Goal: Transaction & Acquisition: Book appointment/travel/reservation

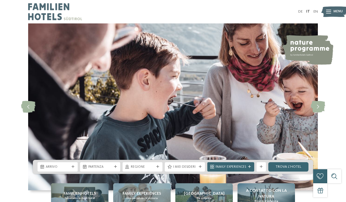
click at [299, 11] on link "DE" at bounding box center [300, 12] width 4 height 4
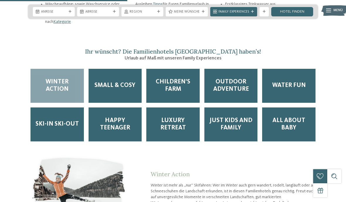
scroll to position [764, 0]
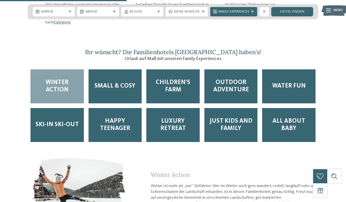
click at [63, 10] on span "Anreise" at bounding box center [54, 12] width 26 height 5
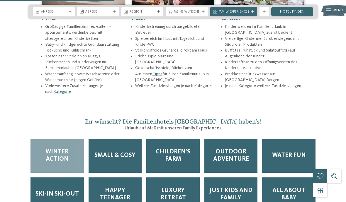
scroll to position [694, 0]
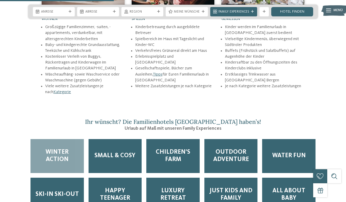
click at [66, 9] on div "Anreise" at bounding box center [54, 11] width 28 height 5
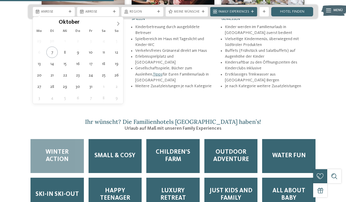
type div "28.10.2025"
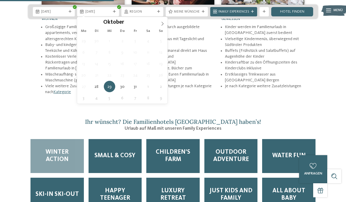
type div "30.10.2025"
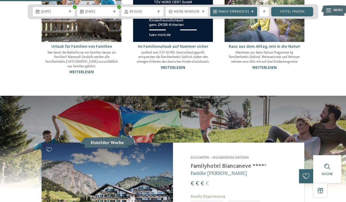
scroll to position [375, 0]
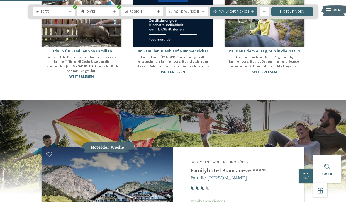
click at [236, 12] on span "Family Experiences" at bounding box center [234, 12] width 31 height 5
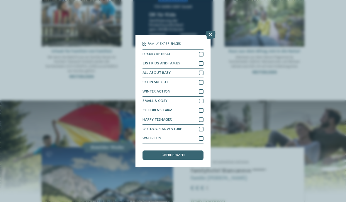
scroll to position [0, 0]
click at [212, 31] on icon at bounding box center [211, 35] width 10 height 8
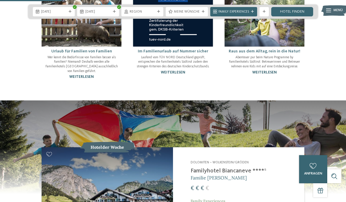
click at [156, 11] on div "Region" at bounding box center [143, 11] width 28 height 5
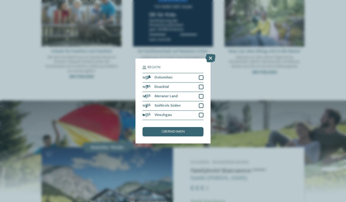
click at [211, 54] on icon at bounding box center [211, 58] width 10 height 8
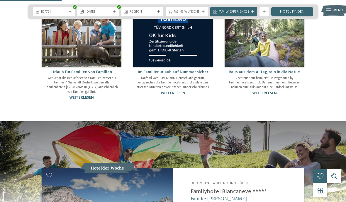
scroll to position [339, 0]
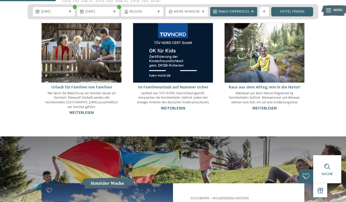
click at [303, 11] on link "Hotel finden" at bounding box center [292, 11] width 42 height 9
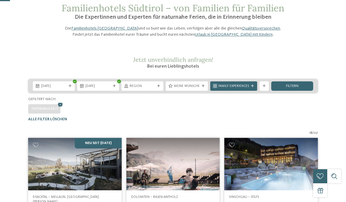
scroll to position [30, 0]
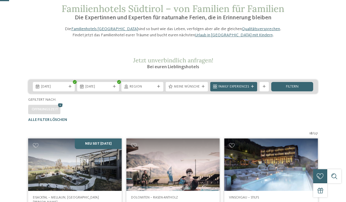
click at [197, 90] on span "Meine Wünsche" at bounding box center [187, 87] width 26 height 5
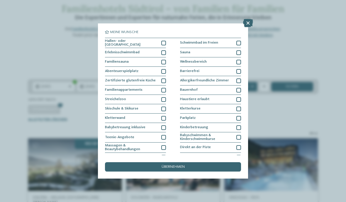
click at [247, 25] on icon at bounding box center [248, 23] width 10 height 8
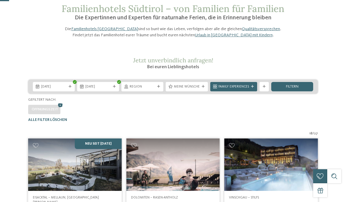
click at [307, 92] on div "filtern" at bounding box center [292, 86] width 42 height 9
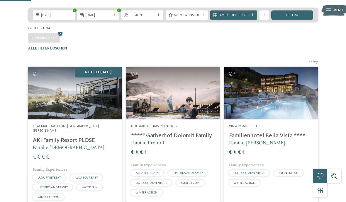
scroll to position [102, 0]
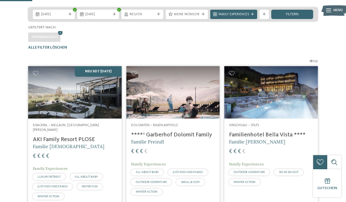
click at [53, 106] on img at bounding box center [75, 92] width 94 height 53
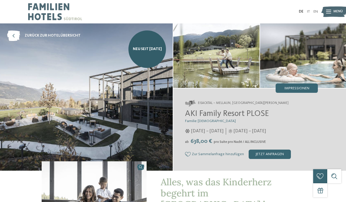
click at [212, 52] on img at bounding box center [216, 55] width 86 height 65
click at [210, 51] on img at bounding box center [216, 55] width 86 height 65
click at [198, 42] on img at bounding box center [216, 55] width 86 height 65
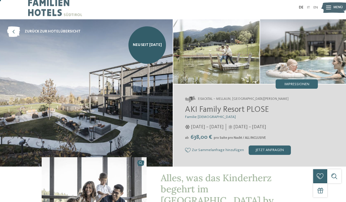
scroll to position [1, 0]
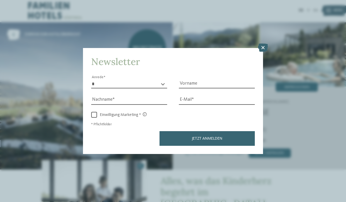
click at [267, 44] on icon at bounding box center [263, 48] width 10 height 8
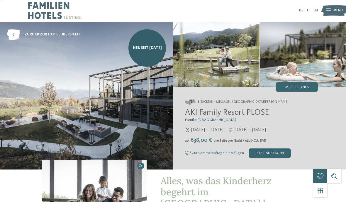
click at [301, 83] on div "Impressionen" at bounding box center [297, 86] width 42 height 9
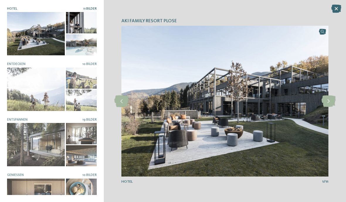
click at [337, 10] on icon at bounding box center [337, 9] width 10 height 8
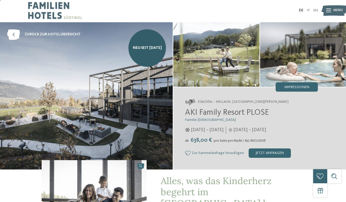
scroll to position [0, 0]
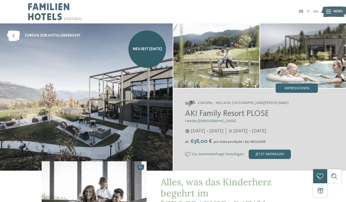
click at [310, 40] on img at bounding box center [303, 55] width 86 height 65
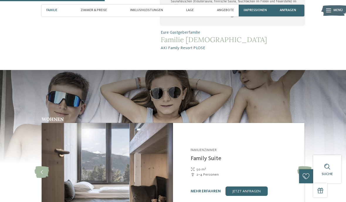
scroll to position [512, 0]
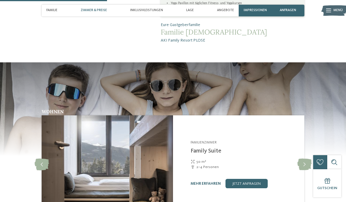
click at [209, 182] on link "mehr erfahren" at bounding box center [206, 184] width 30 height 4
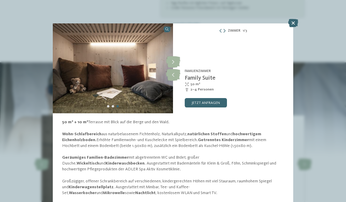
click at [168, 76] on icon at bounding box center [173, 75] width 14 height 12
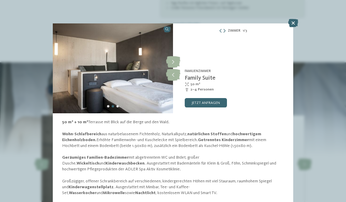
click at [177, 73] on icon at bounding box center [173, 75] width 14 height 12
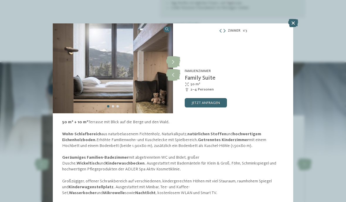
click at [173, 75] on icon at bounding box center [173, 75] width 14 height 12
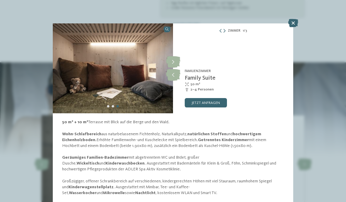
click at [173, 76] on icon at bounding box center [173, 75] width 14 height 12
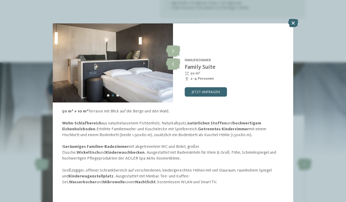
scroll to position [34, 0]
click at [297, 25] on icon at bounding box center [293, 23] width 10 height 8
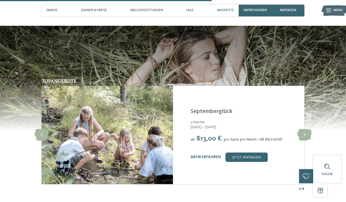
scroll to position [1017, 0]
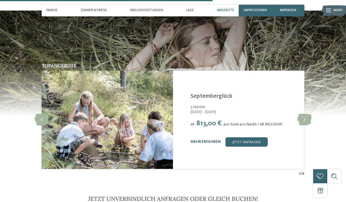
click at [305, 114] on icon at bounding box center [305, 120] width 14 height 12
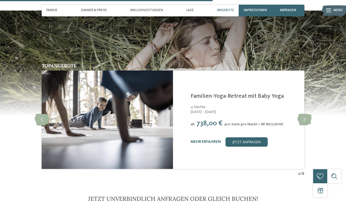
click at [300, 114] on icon at bounding box center [305, 120] width 14 height 12
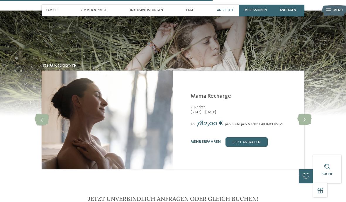
click at [300, 114] on icon at bounding box center [305, 120] width 14 height 12
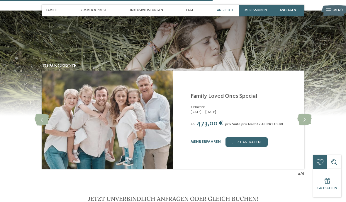
click at [299, 114] on icon at bounding box center [305, 120] width 14 height 12
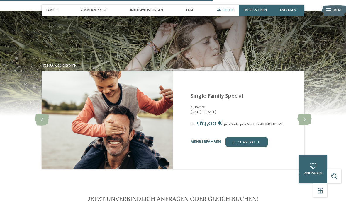
click at [303, 114] on icon at bounding box center [305, 120] width 14 height 12
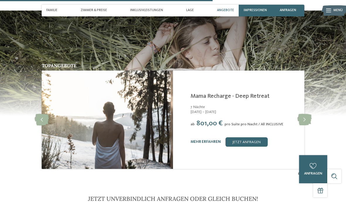
click at [304, 92] on div "AKI Family Resort PLOSE Mellaun, St. Andrä Brixen - Eisacktal Mama Recharge - D…" at bounding box center [238, 120] width 131 height 99
click at [304, 114] on icon at bounding box center [305, 120] width 14 height 12
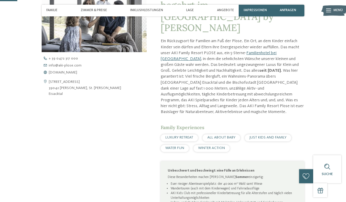
scroll to position [0, 0]
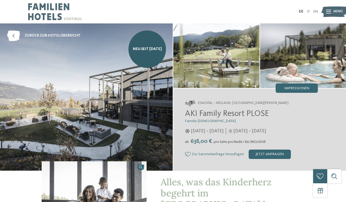
click at [45, 4] on img at bounding box center [55, 11] width 54 height 23
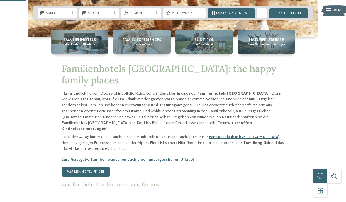
scroll to position [155, 0]
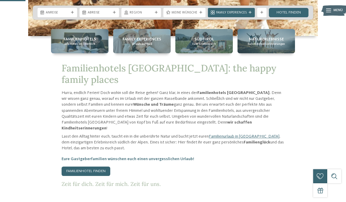
click at [79, 42] on span "Familienhotels" at bounding box center [80, 39] width 33 height 6
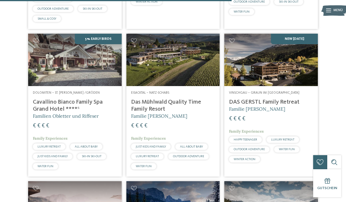
scroll to position [988, 0]
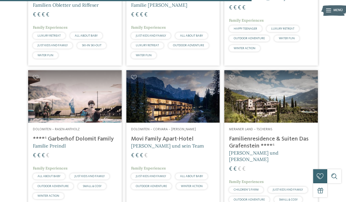
scroll to position [1098, 0]
click at [92, 138] on h4 "****ˢ Garberhof Dolomit Family" at bounding box center [75, 139] width 84 height 7
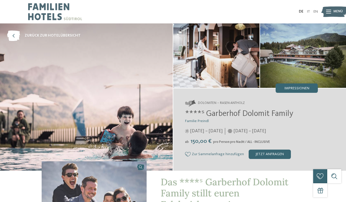
click at [147, 99] on img at bounding box center [86, 97] width 173 height 148
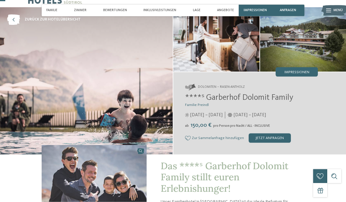
scroll to position [16, 0]
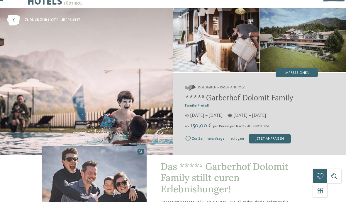
click at [239, 45] on img at bounding box center [216, 40] width 86 height 65
click at [305, 75] on span "Impressionen" at bounding box center [297, 73] width 25 height 4
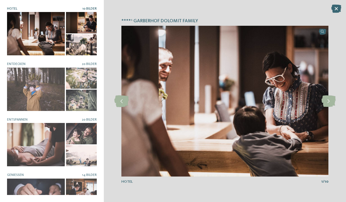
click at [36, 34] on div at bounding box center [36, 33] width 58 height 43
click at [327, 107] on icon at bounding box center [329, 102] width 14 height 12
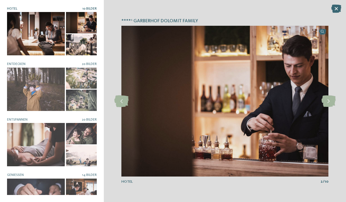
click at [330, 107] on icon at bounding box center [329, 102] width 14 height 12
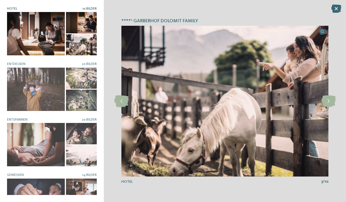
click at [333, 107] on icon at bounding box center [329, 102] width 14 height 12
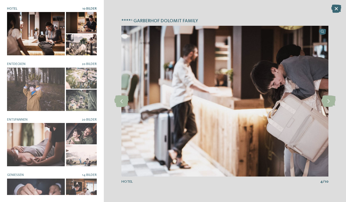
click at [332, 107] on icon at bounding box center [329, 102] width 14 height 12
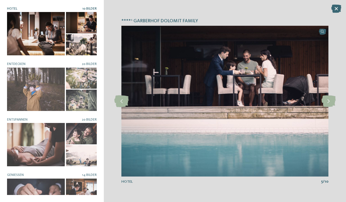
click at [331, 107] on icon at bounding box center [329, 102] width 14 height 12
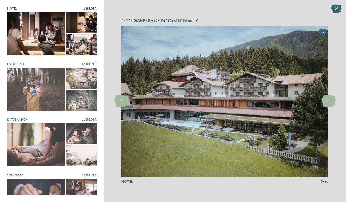
click at [326, 107] on icon at bounding box center [329, 102] width 14 height 12
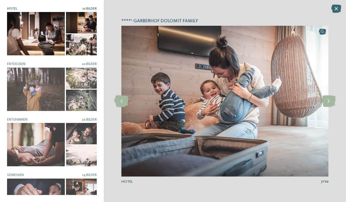
click at [326, 107] on icon at bounding box center [329, 102] width 14 height 12
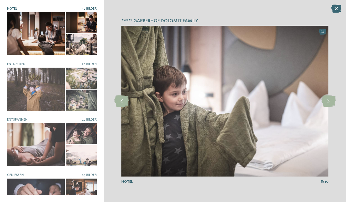
click at [325, 107] on icon at bounding box center [329, 102] width 14 height 12
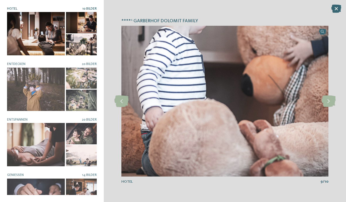
click at [327, 107] on icon at bounding box center [329, 102] width 14 height 12
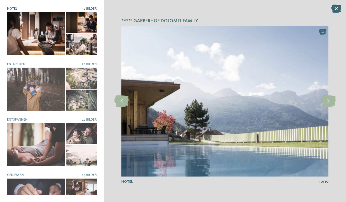
click at [329, 107] on icon at bounding box center [329, 102] width 14 height 12
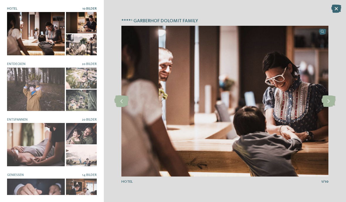
click at [327, 107] on icon at bounding box center [329, 102] width 14 height 12
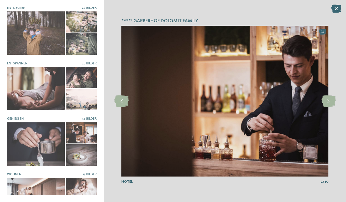
scroll to position [56, 0]
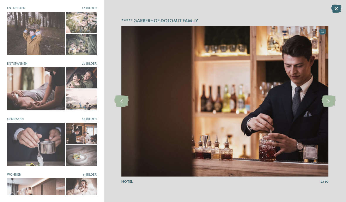
click at [335, 5] on icon at bounding box center [337, 9] width 10 height 8
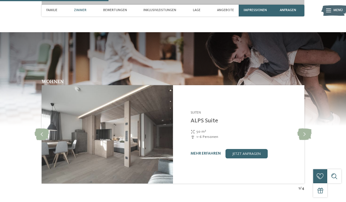
scroll to position [641, 0]
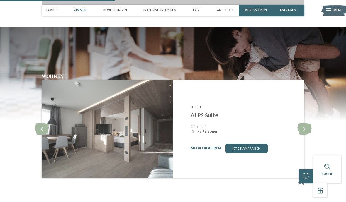
click at [304, 124] on icon at bounding box center [305, 130] width 14 height 12
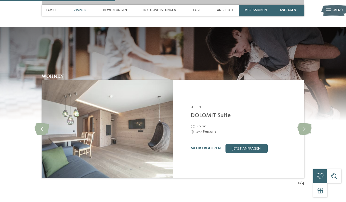
click at [47, 124] on icon at bounding box center [42, 130] width 14 height 12
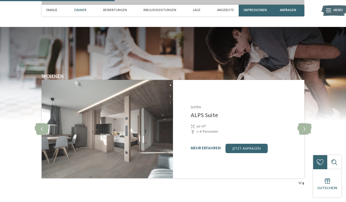
click at [307, 124] on icon at bounding box center [305, 130] width 14 height 12
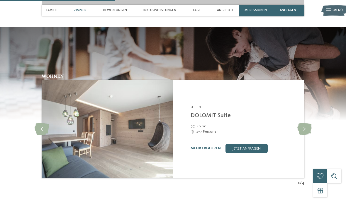
click at [307, 124] on icon at bounding box center [305, 130] width 14 height 12
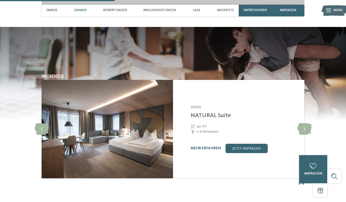
click at [307, 124] on icon at bounding box center [305, 130] width 14 height 12
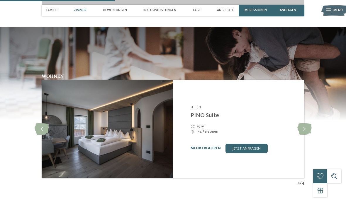
click at [305, 124] on icon at bounding box center [305, 130] width 14 height 12
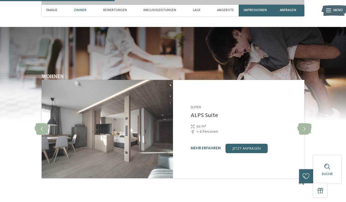
click at [303, 124] on icon at bounding box center [305, 130] width 14 height 12
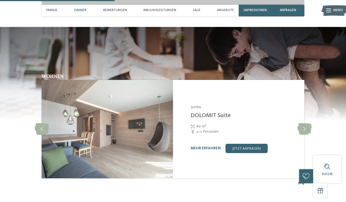
click at [304, 124] on icon at bounding box center [305, 130] width 14 height 12
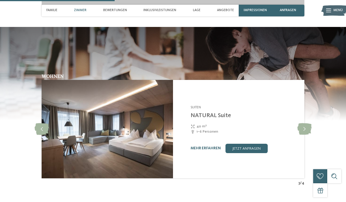
click at [303, 124] on icon at bounding box center [305, 130] width 14 height 12
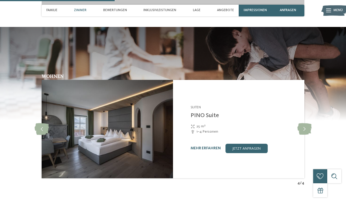
click at [202, 147] on link "mehr erfahren" at bounding box center [206, 149] width 30 height 4
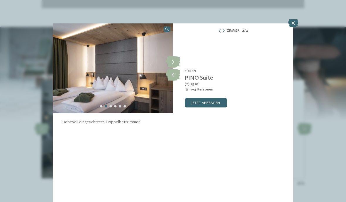
click at [161, 99] on img at bounding box center [113, 68] width 120 height 90
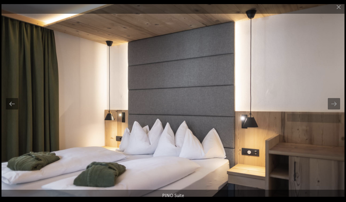
click at [334, 110] on div at bounding box center [334, 103] width 12 height 11
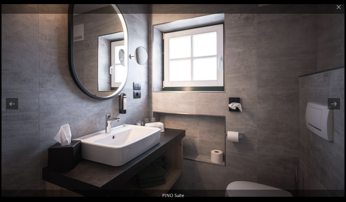
click at [331, 110] on div at bounding box center [334, 103] width 12 height 11
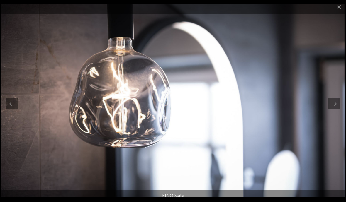
click at [330, 110] on div at bounding box center [334, 103] width 12 height 11
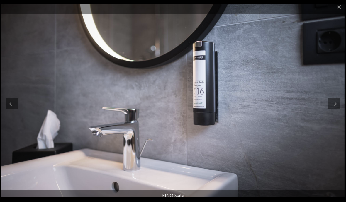
click at [335, 110] on div at bounding box center [334, 103] width 12 height 11
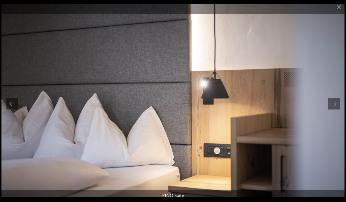
click at [334, 110] on div at bounding box center [334, 103] width 12 height 11
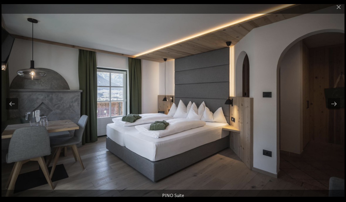
click at [330, 110] on div at bounding box center [334, 103] width 12 height 11
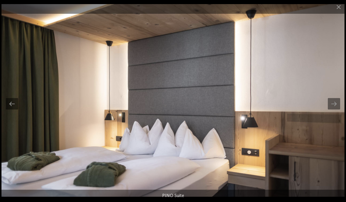
click at [331, 110] on div at bounding box center [334, 103] width 12 height 11
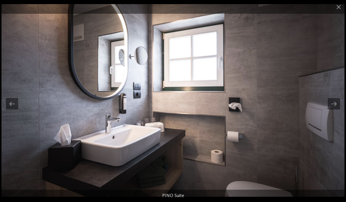
click at [336, 6] on span at bounding box center [339, 7] width 15 height 14
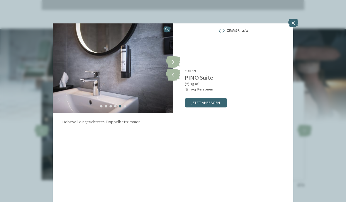
scroll to position [638, 0]
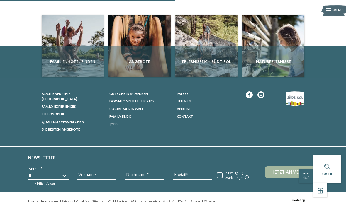
scroll to position [181, 0]
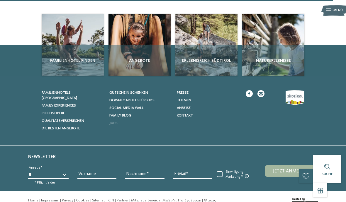
click at [68, 127] on span "Die besten Angebote" at bounding box center [61, 129] width 38 height 4
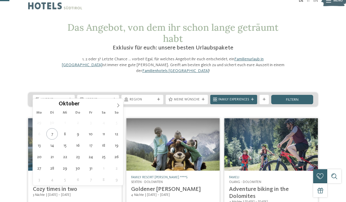
type div "[DATE]"
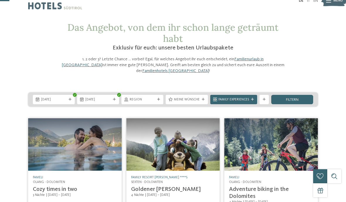
scroll to position [0, 0]
